Goal: Transaction & Acquisition: Purchase product/service

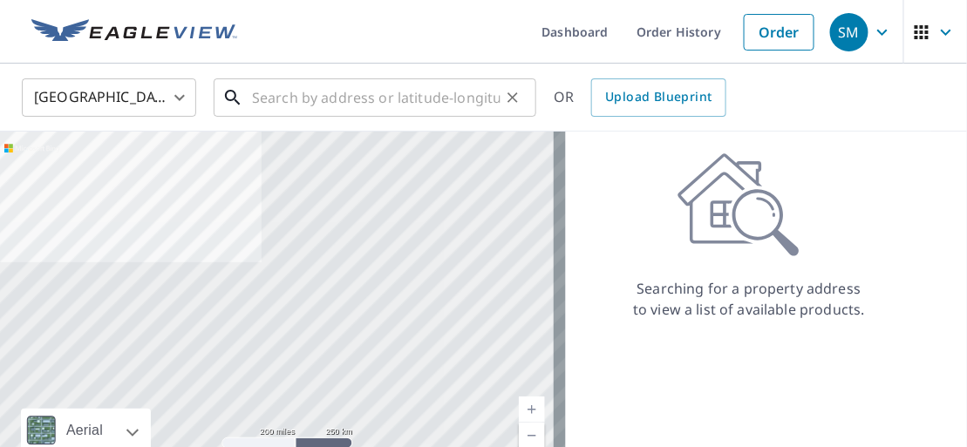
click at [282, 104] on input "text" at bounding box center [376, 97] width 248 height 49
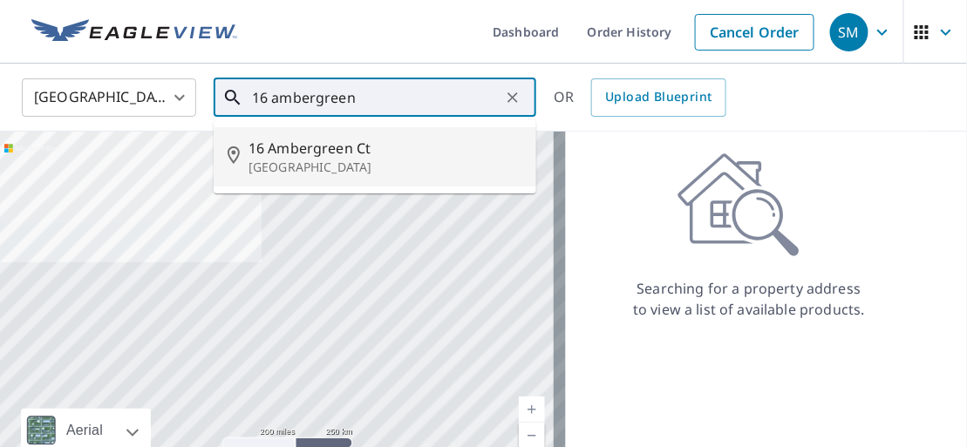
click at [336, 151] on span "16 Ambergreen Ct" at bounding box center [385, 148] width 274 height 21
type input "16 Ambergreen Ct Middletown, OH 45044"
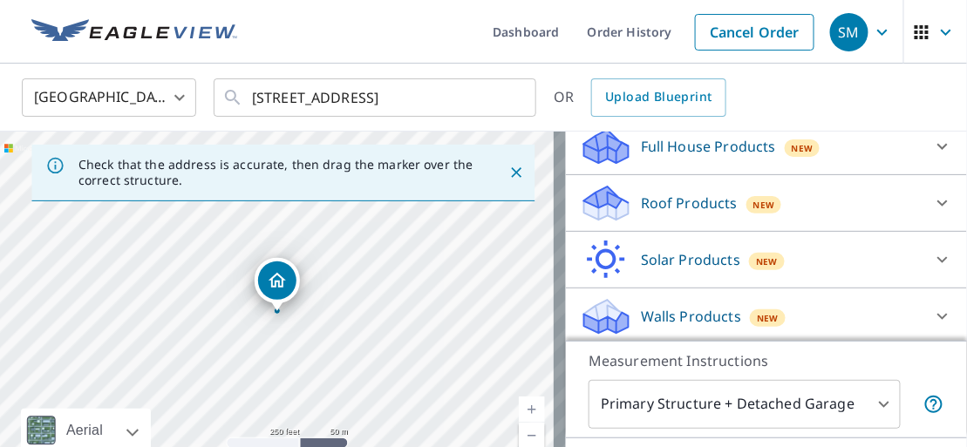
scroll to position [216, 0]
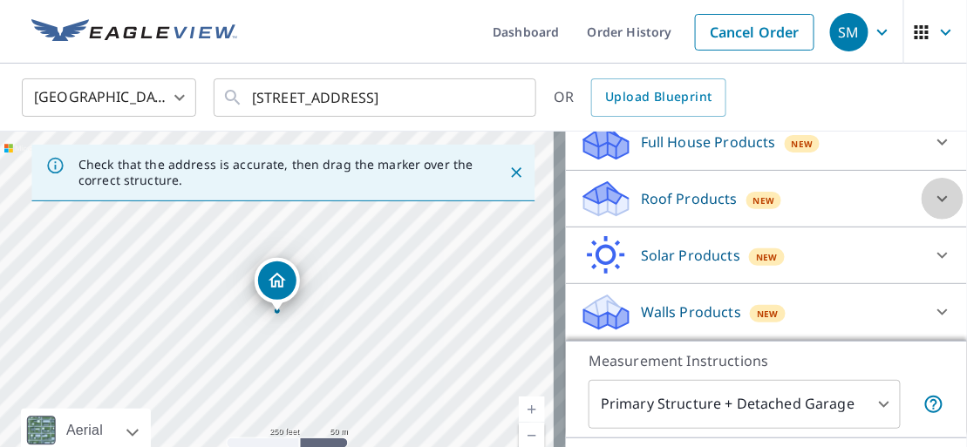
click at [932, 196] on icon at bounding box center [942, 198] width 21 height 21
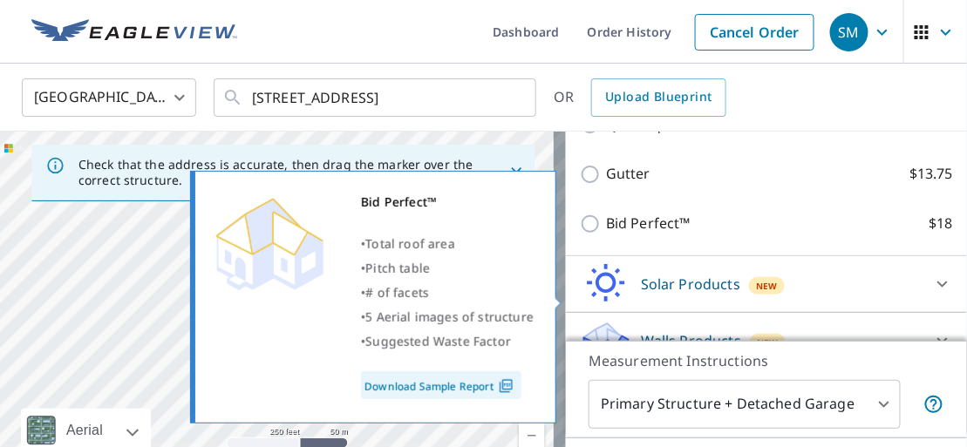
scroll to position [390, 0]
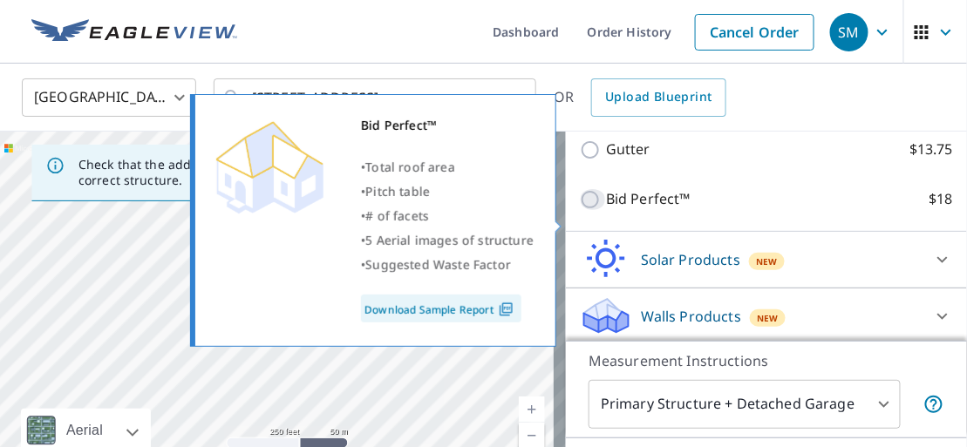
click at [580, 210] on input "Bid Perfect™ $18" at bounding box center [593, 199] width 26 height 21
checkbox input "true"
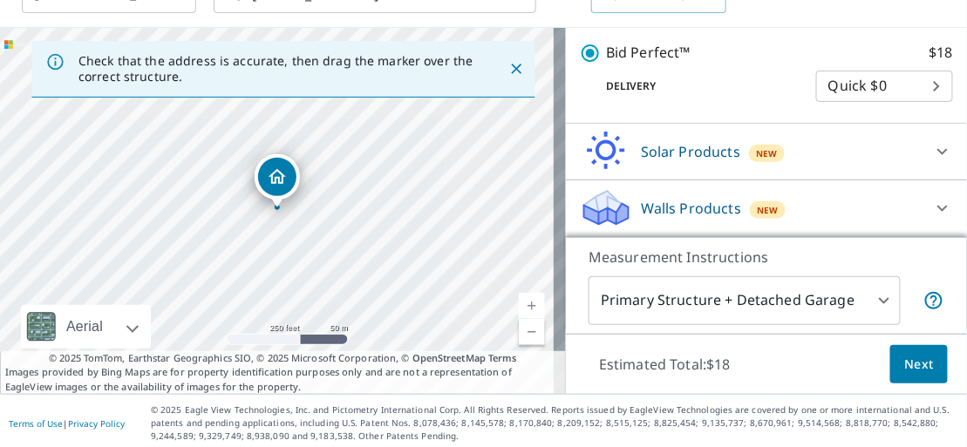
scroll to position [107, 0]
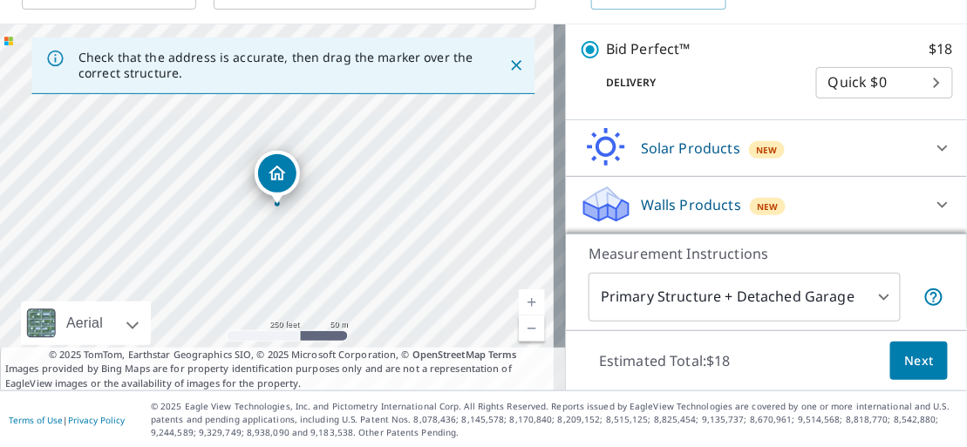
click at [906, 356] on span "Next" at bounding box center [919, 361] width 30 height 22
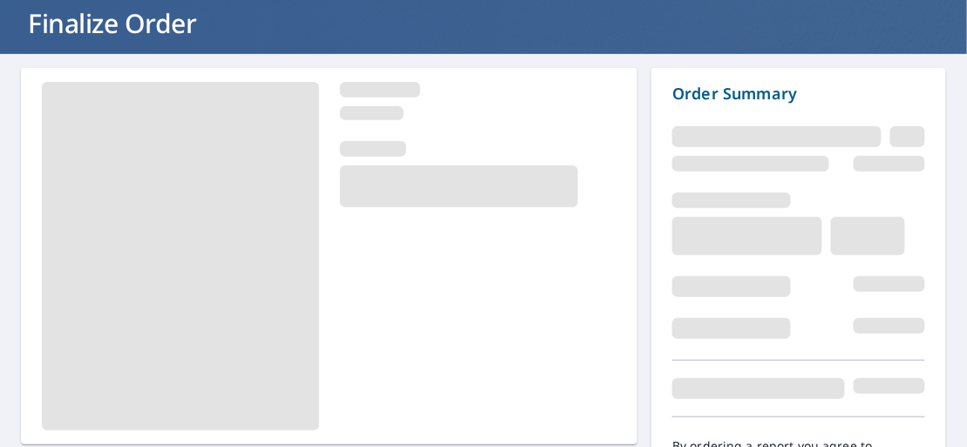
scroll to position [205, 0]
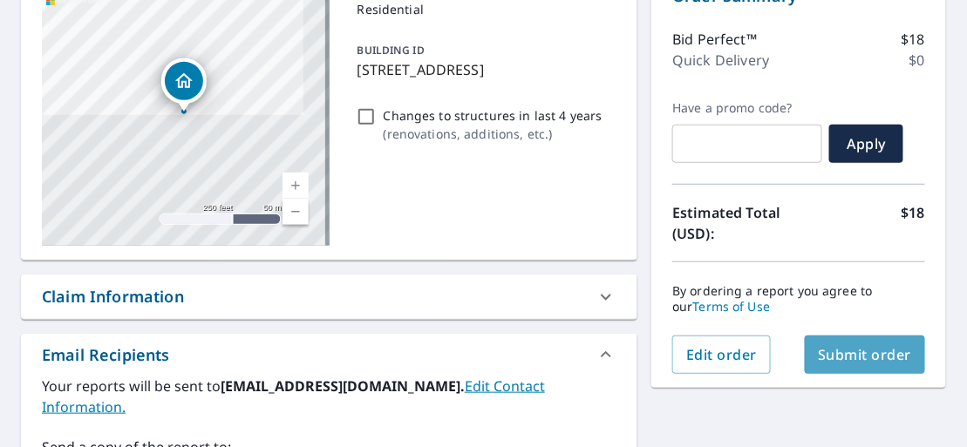
click at [862, 349] on span "Submit order" at bounding box center [864, 354] width 93 height 19
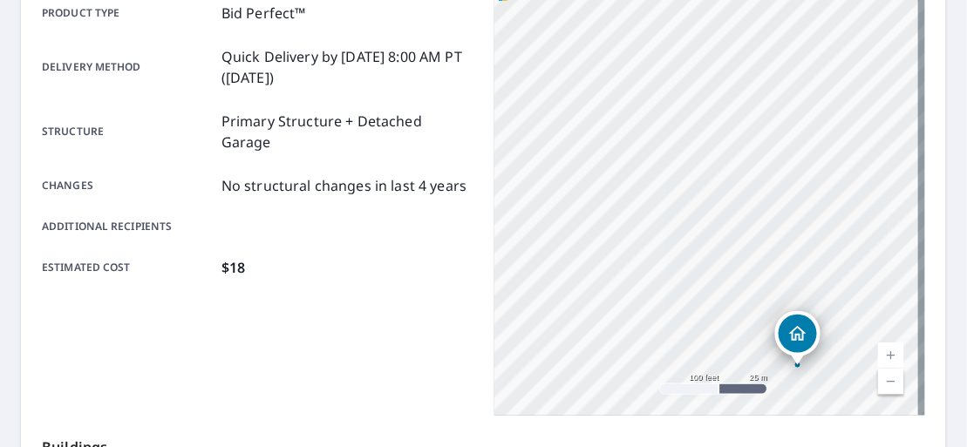
scroll to position [241, 0]
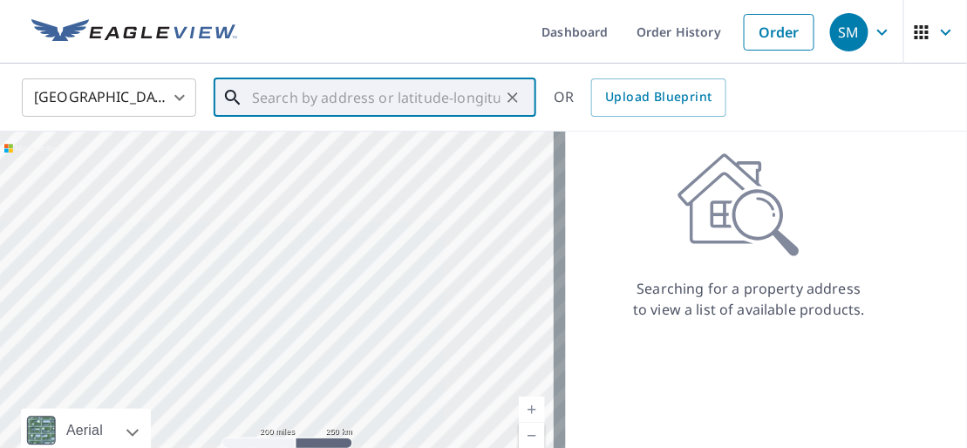
click at [264, 104] on input "text" at bounding box center [376, 97] width 248 height 49
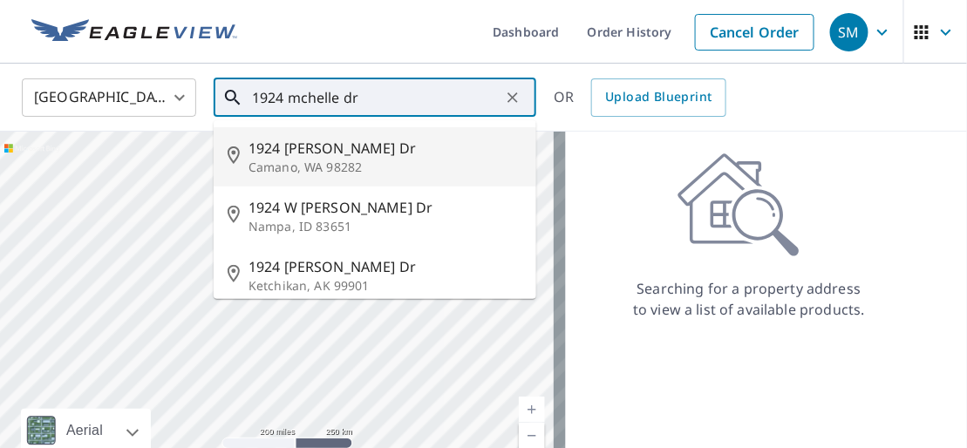
click at [302, 99] on input "1924 mchelle dr" at bounding box center [376, 97] width 248 height 49
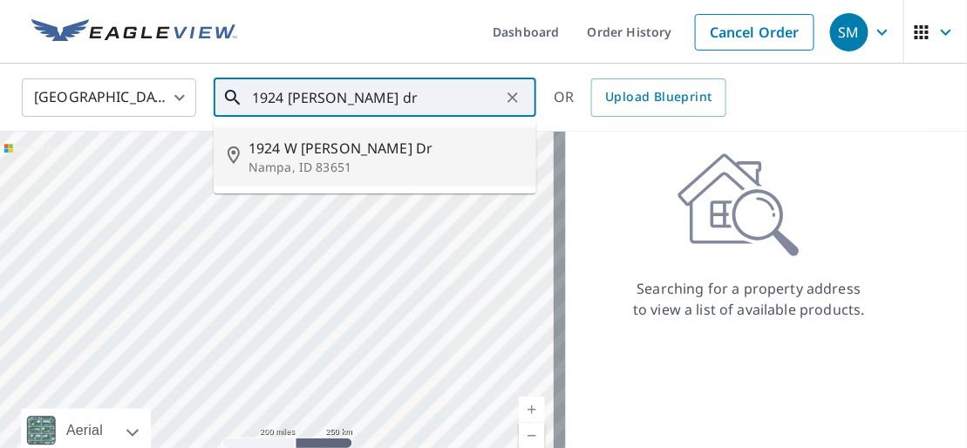
click at [374, 96] on input "1924 [PERSON_NAME] dr" at bounding box center [376, 97] width 248 height 49
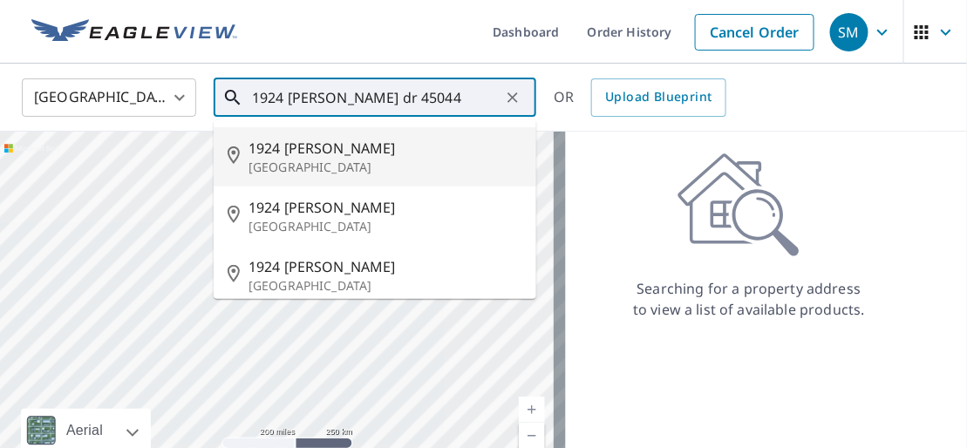
click at [327, 157] on span "1924 [PERSON_NAME]" at bounding box center [385, 148] width 274 height 21
type input "[STREET_ADDRESS][PERSON_NAME]"
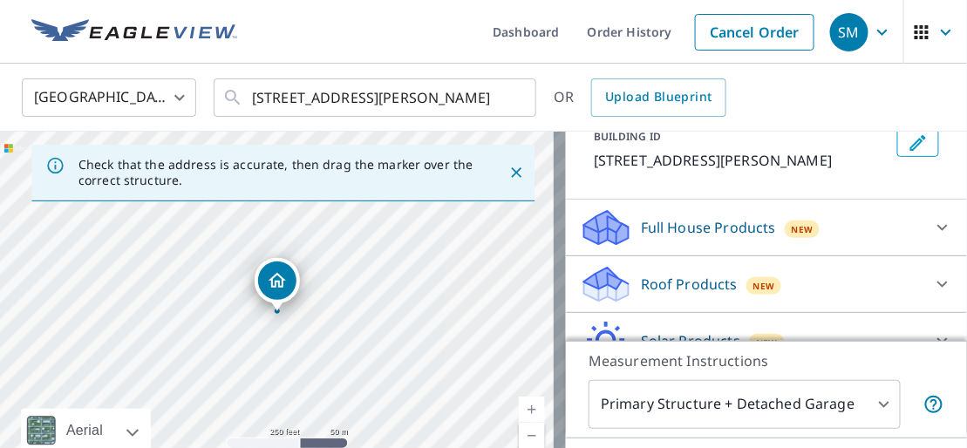
scroll to position [195, 0]
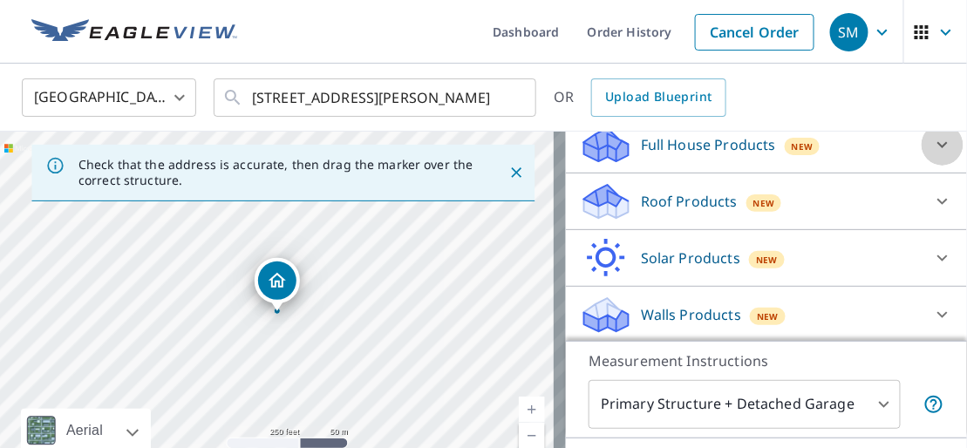
click at [937, 144] on icon at bounding box center [942, 145] width 10 height 6
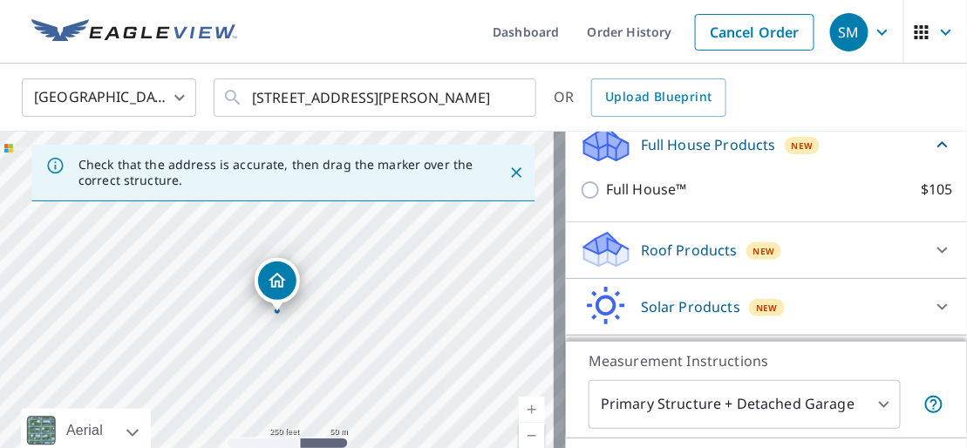
click at [932, 149] on icon at bounding box center [942, 144] width 21 height 21
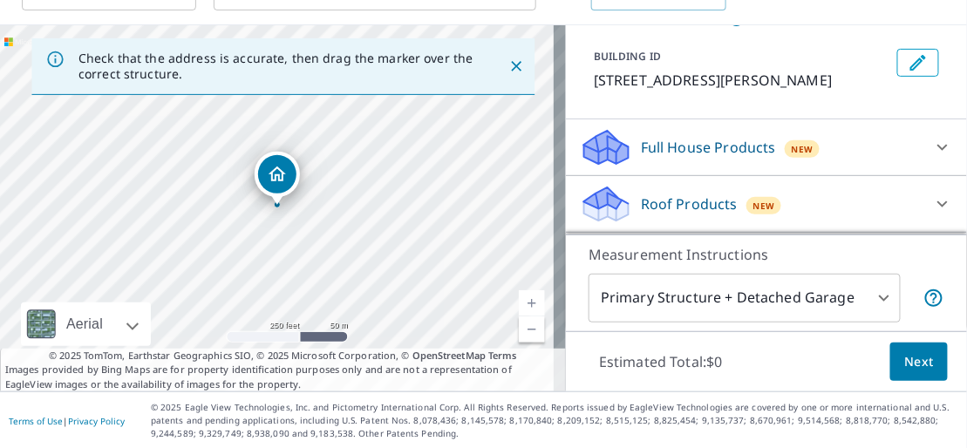
scroll to position [108, 0]
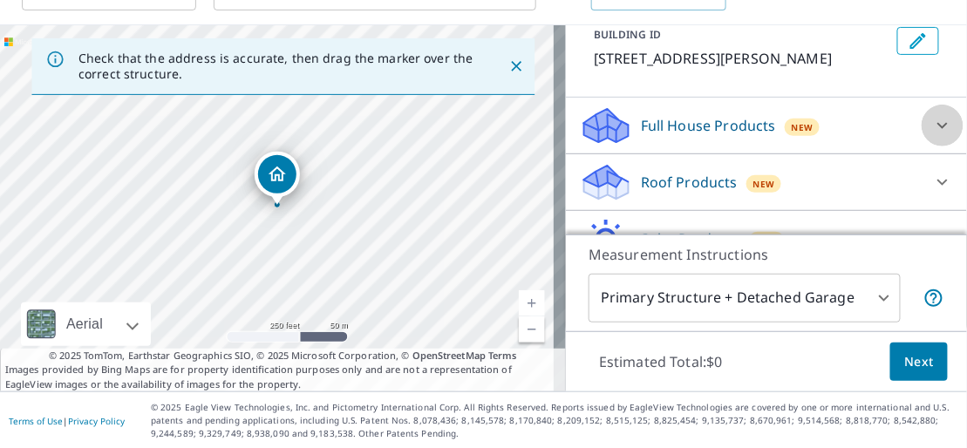
click at [932, 126] on icon at bounding box center [942, 125] width 21 height 21
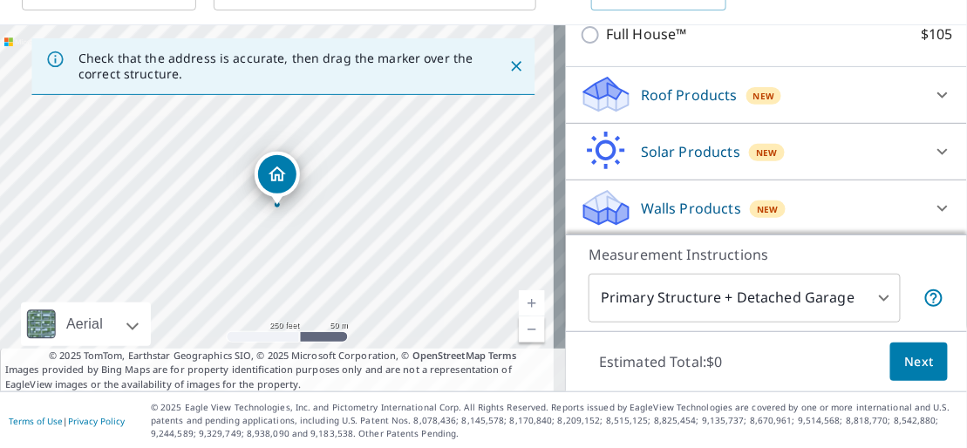
scroll to position [244, 0]
click at [932, 206] on icon at bounding box center [942, 208] width 21 height 21
click at [937, 92] on icon at bounding box center [942, 95] width 10 height 6
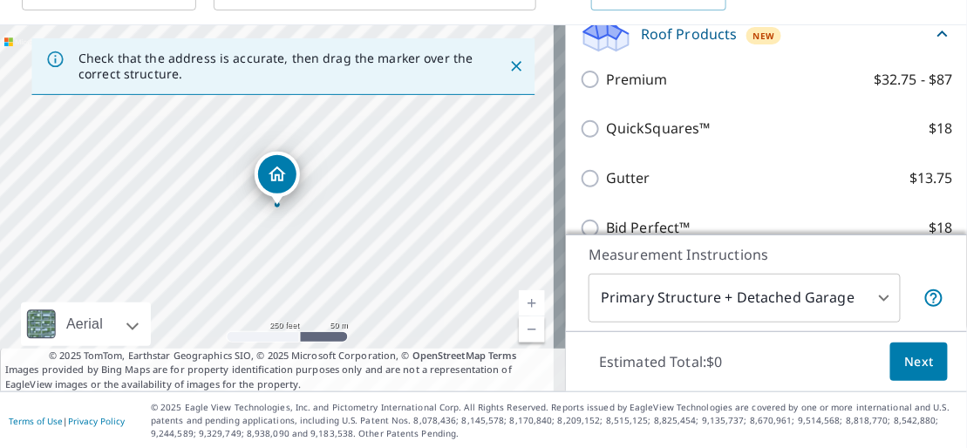
scroll to position [332, 0]
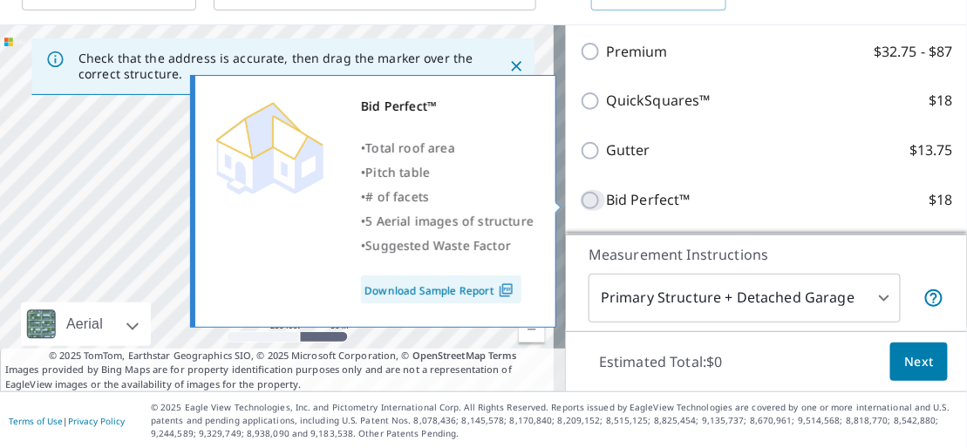
click at [580, 201] on input "Bid Perfect™ $18" at bounding box center [593, 200] width 26 height 21
checkbox input "true"
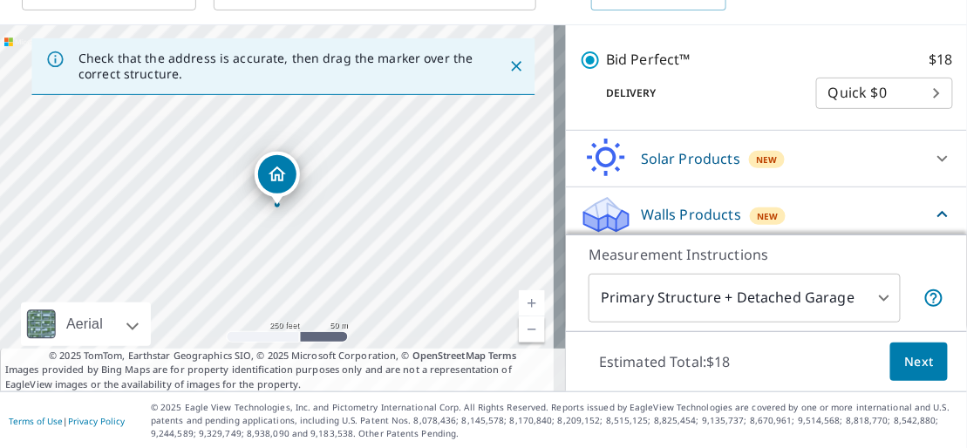
scroll to position [506, 0]
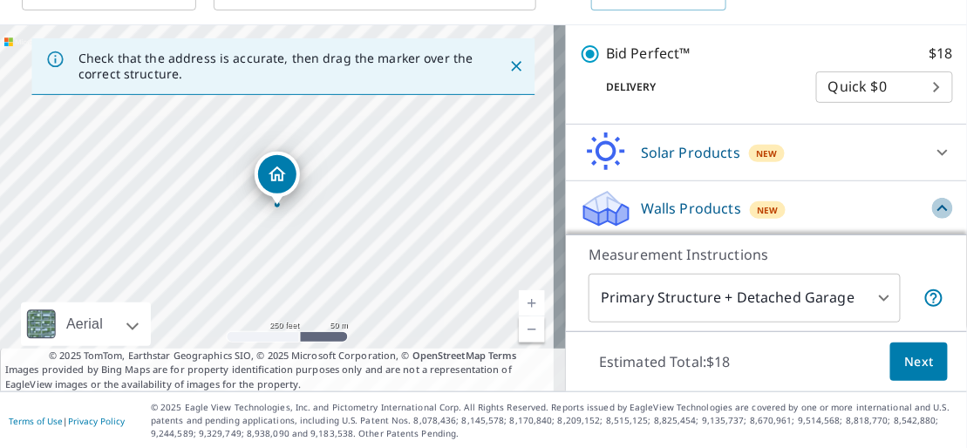
click at [937, 206] on icon at bounding box center [942, 208] width 10 height 6
click at [937, 207] on icon at bounding box center [942, 209] width 10 height 6
click at [932, 210] on icon at bounding box center [942, 208] width 21 height 21
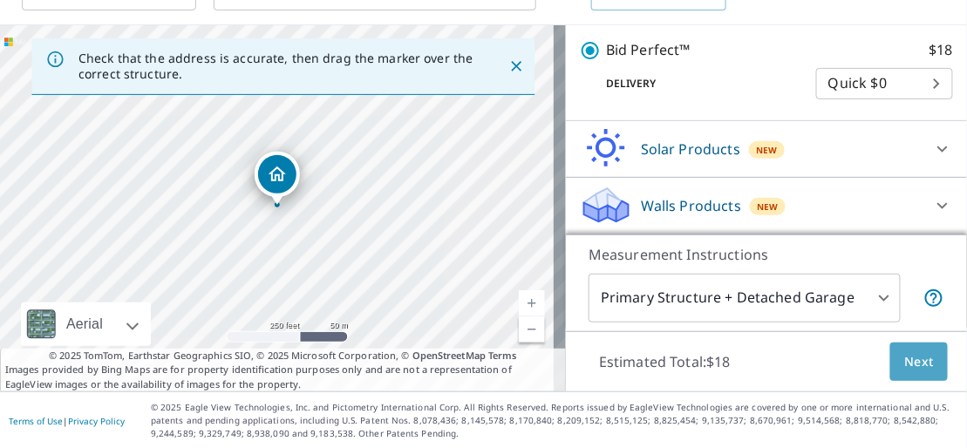
click at [905, 364] on span "Next" at bounding box center [919, 362] width 30 height 22
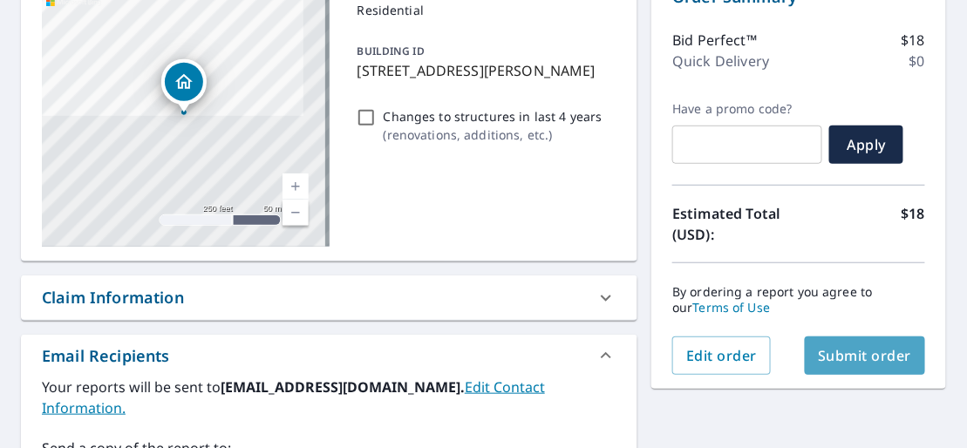
click at [860, 362] on span "Submit order" at bounding box center [864, 355] width 93 height 19
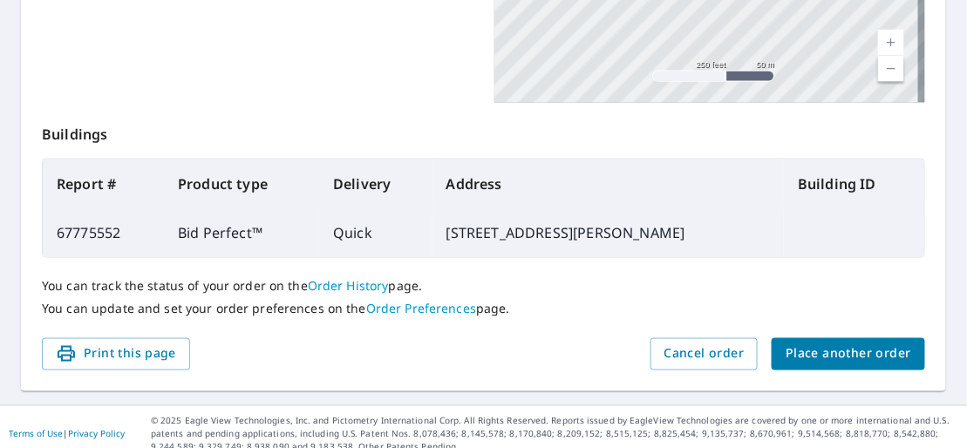
scroll to position [588, 0]
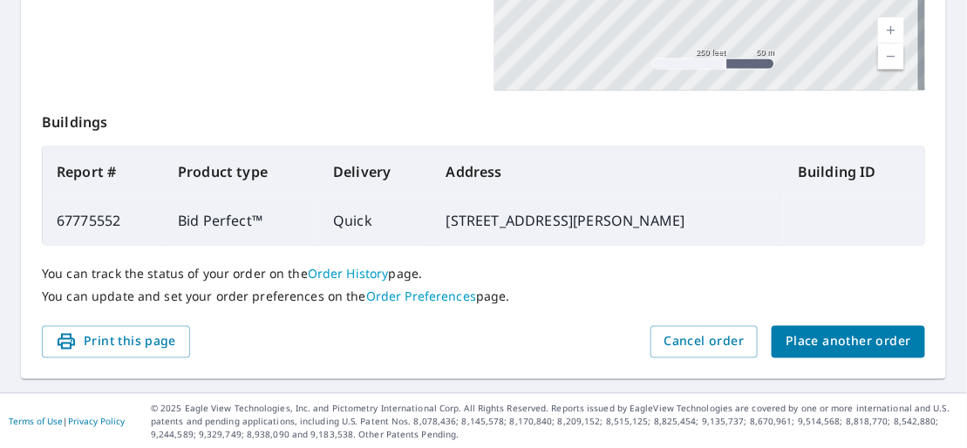
click at [807, 331] on span "Place another order" at bounding box center [848, 342] width 126 height 22
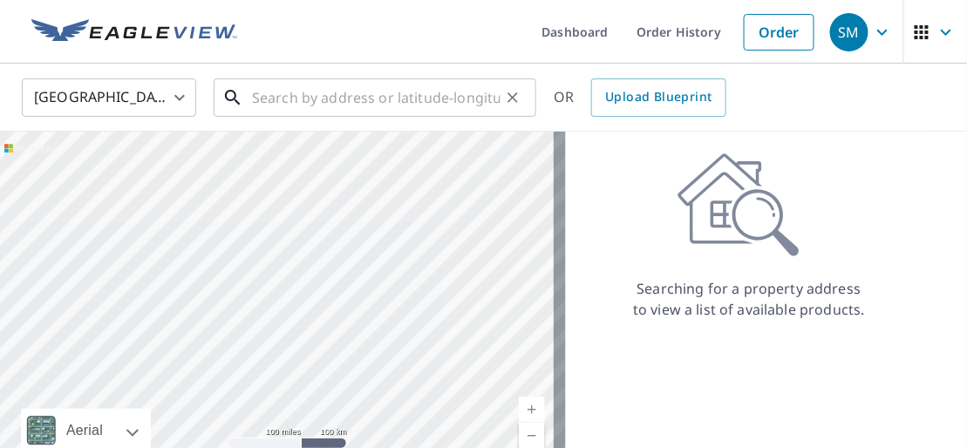
click at [260, 100] on input "text" at bounding box center [376, 97] width 248 height 49
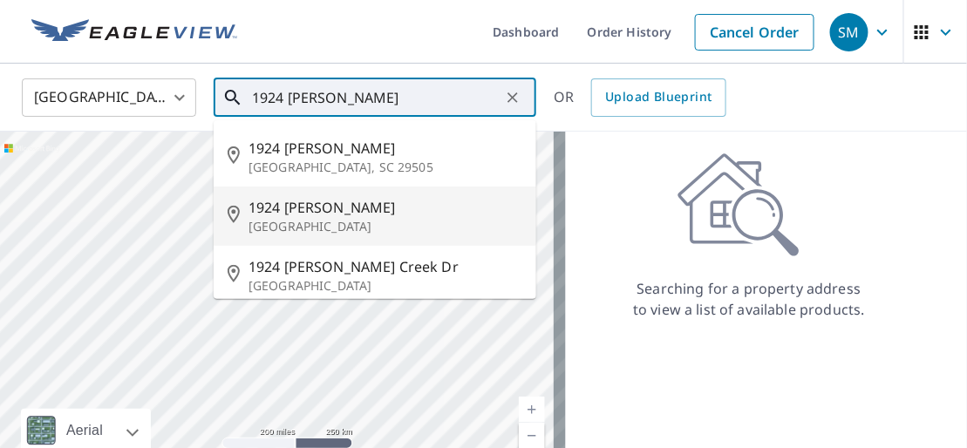
click at [340, 214] on span "1924 [PERSON_NAME]" at bounding box center [385, 207] width 274 height 21
type input "[STREET_ADDRESS][PERSON_NAME]"
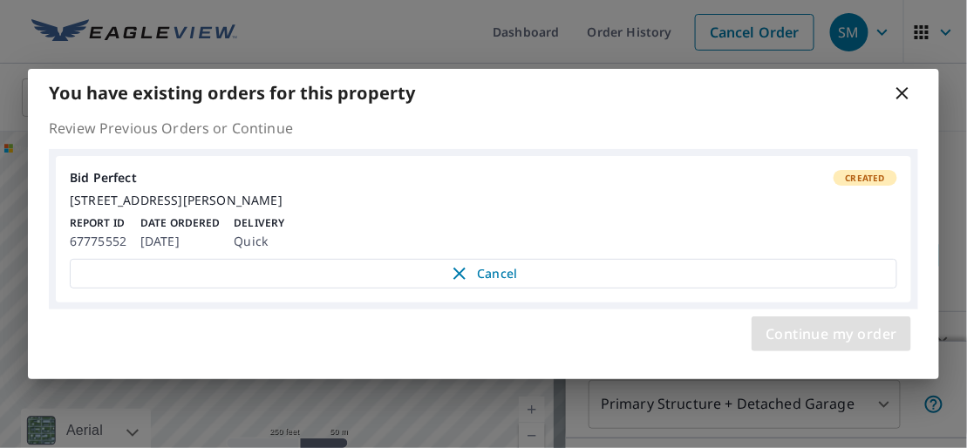
click at [827, 344] on span "Continue my order" at bounding box center [831, 334] width 132 height 24
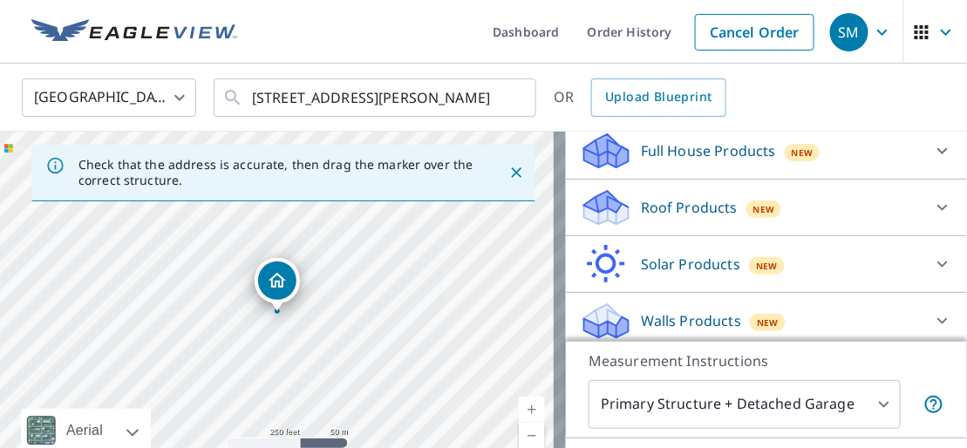
scroll to position [195, 0]
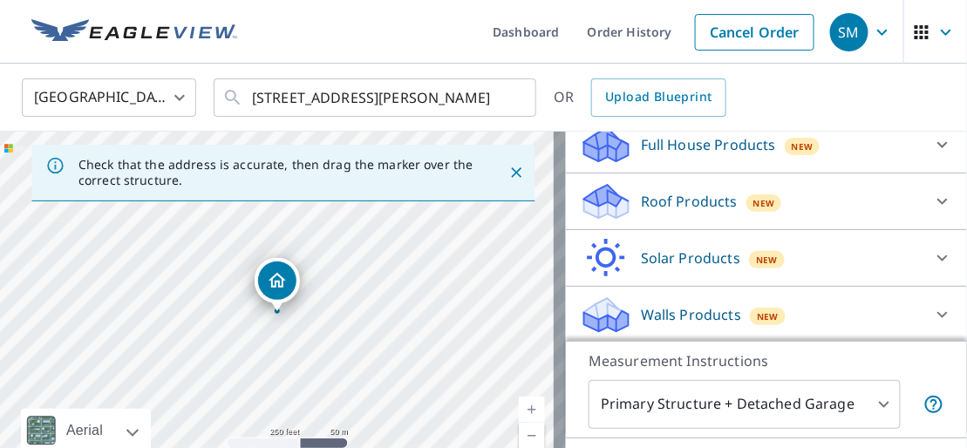
click at [932, 316] on icon at bounding box center [942, 314] width 21 height 21
click at [937, 311] on icon at bounding box center [942, 314] width 10 height 6
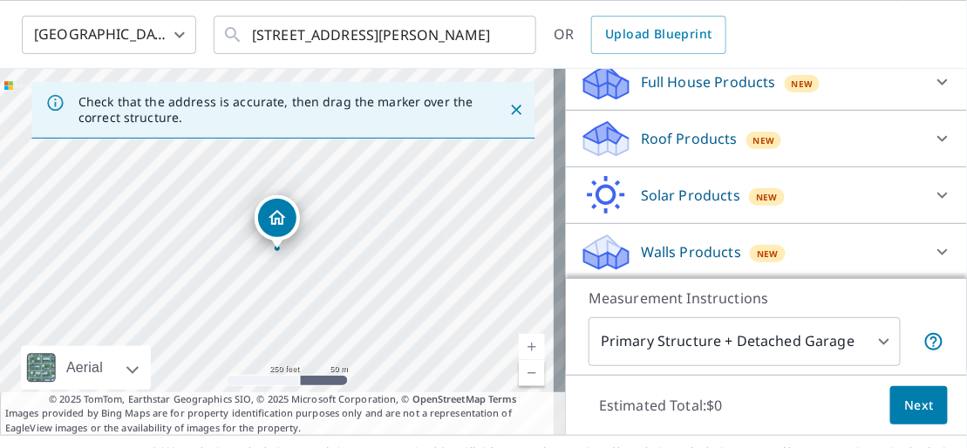
scroll to position [106, 0]
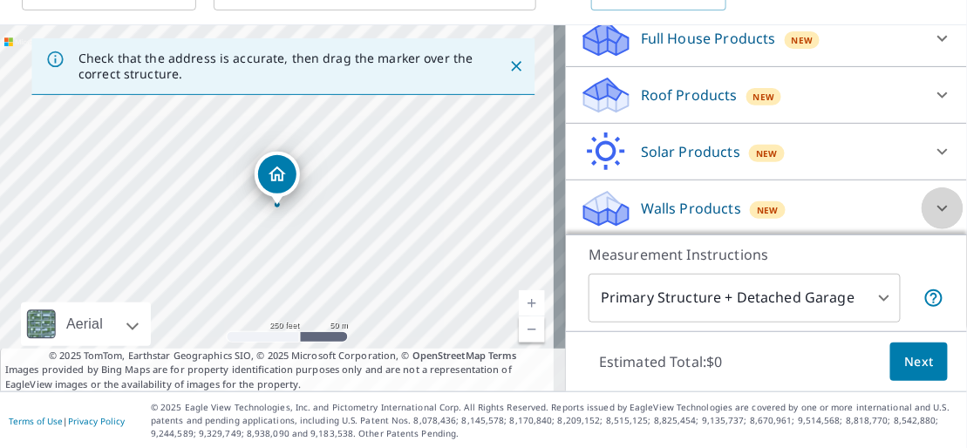
click at [932, 200] on icon at bounding box center [942, 208] width 21 height 21
click at [709, 205] on p "Walls Products" at bounding box center [691, 208] width 100 height 21
click at [659, 209] on p "Walls Products" at bounding box center [691, 208] width 100 height 21
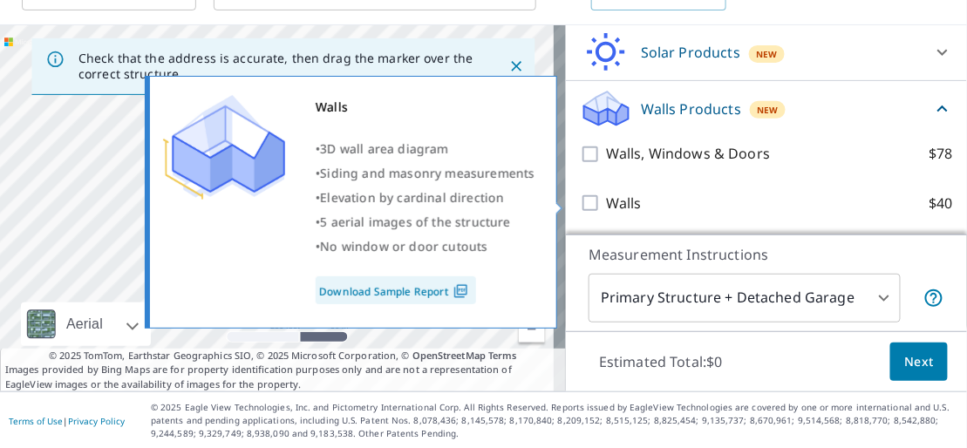
click at [580, 202] on input "Walls $40" at bounding box center [593, 203] width 26 height 21
checkbox input "true"
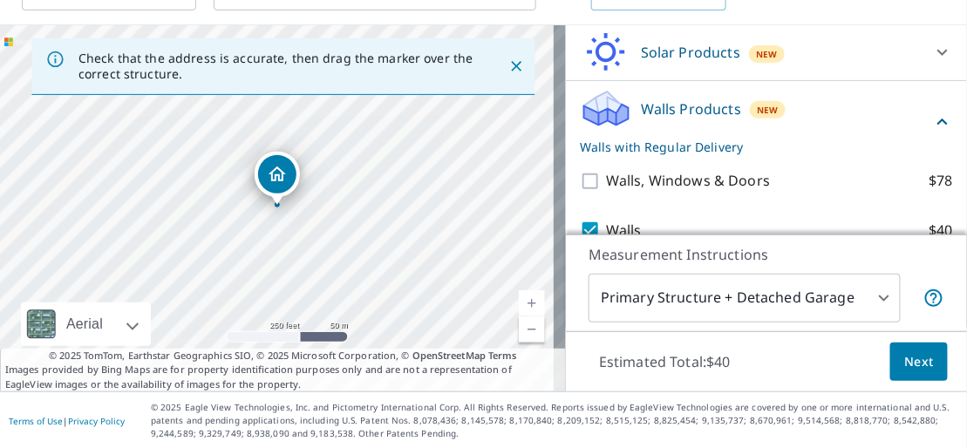
click at [904, 361] on span "Next" at bounding box center [919, 362] width 30 height 22
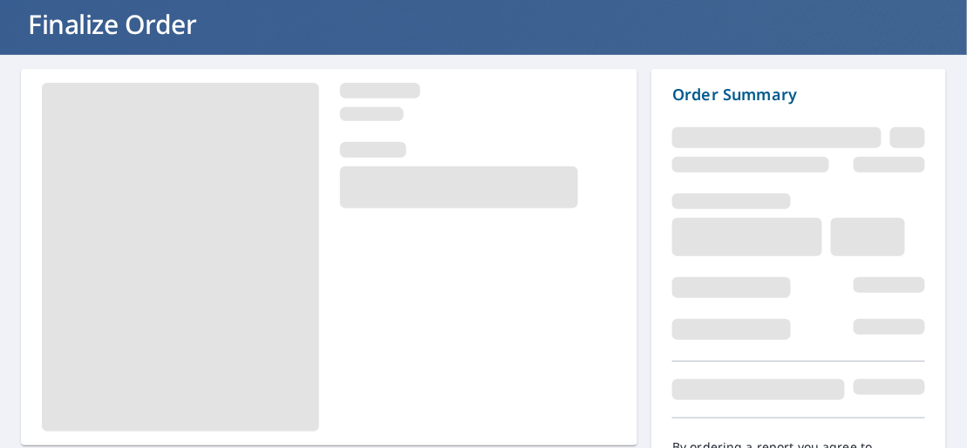
scroll to position [204, 0]
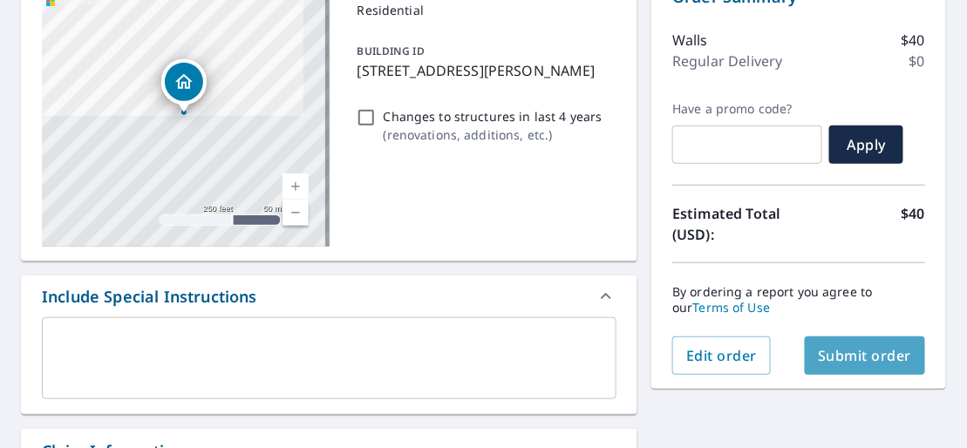
click at [872, 363] on button "Submit order" at bounding box center [864, 355] width 121 height 38
